Goal: Check status: Check status

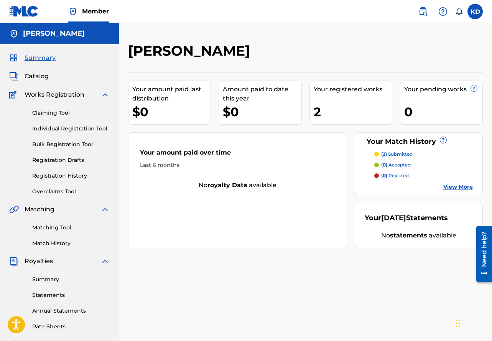
click at [59, 174] on link "Registration History" at bounding box center [71, 176] width 78 height 8
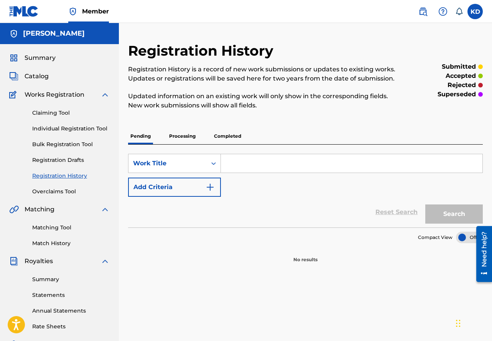
click at [227, 135] on p "Completed" at bounding box center [228, 136] width 32 height 16
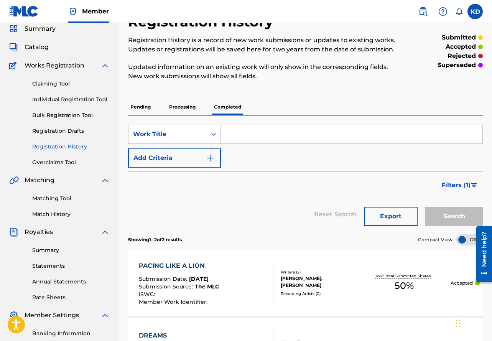
scroll to position [26, 0]
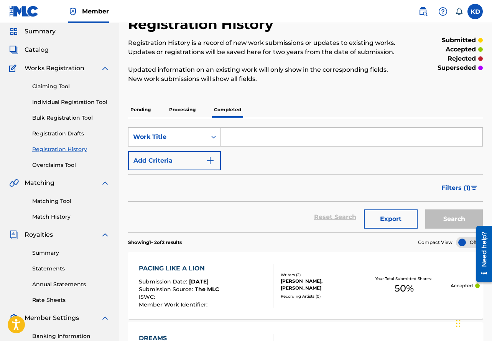
drag, startPoint x: 181, startPoint y: 107, endPoint x: 191, endPoint y: 107, distance: 10.0
click at [181, 107] on p "Processing" at bounding box center [182, 110] width 31 height 16
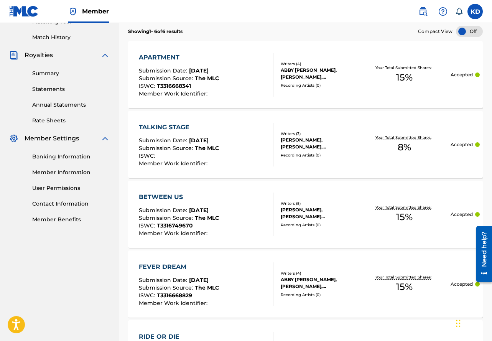
scroll to position [106, 0]
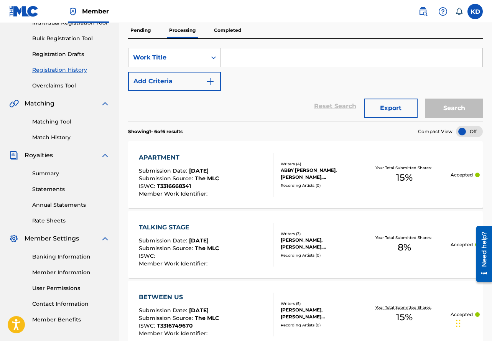
click at [47, 136] on link "Match History" at bounding box center [71, 138] width 78 height 8
